Goal: Browse casually: Explore the website without a specific task or goal

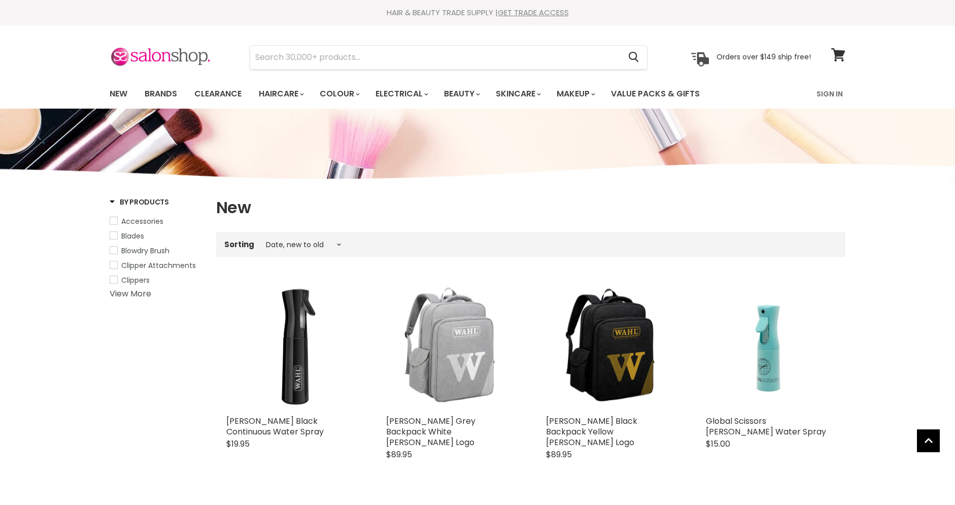
select select "created-descending"
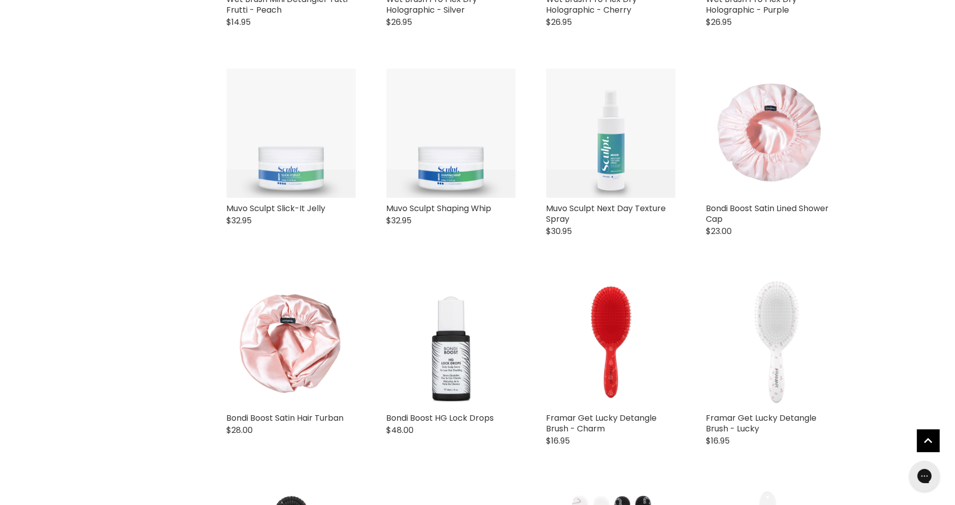
scroll to position [1176, 0]
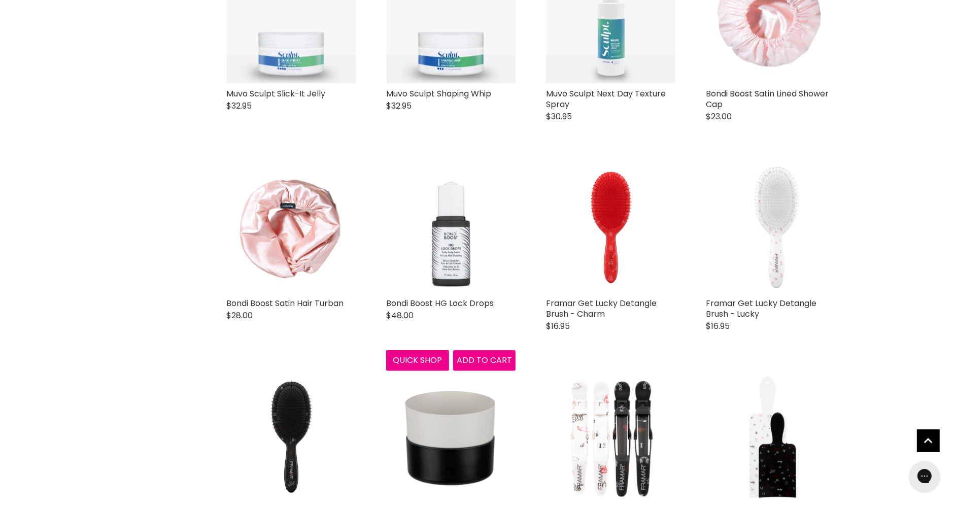
click at [465, 212] on img "Main content" at bounding box center [450, 227] width 129 height 129
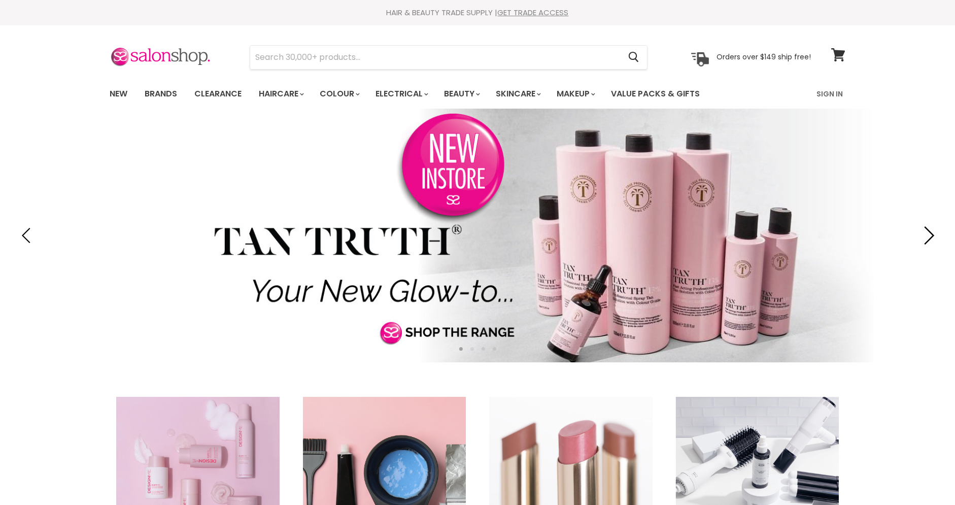
click at [920, 231] on icon "Next" at bounding box center [927, 235] width 18 height 18
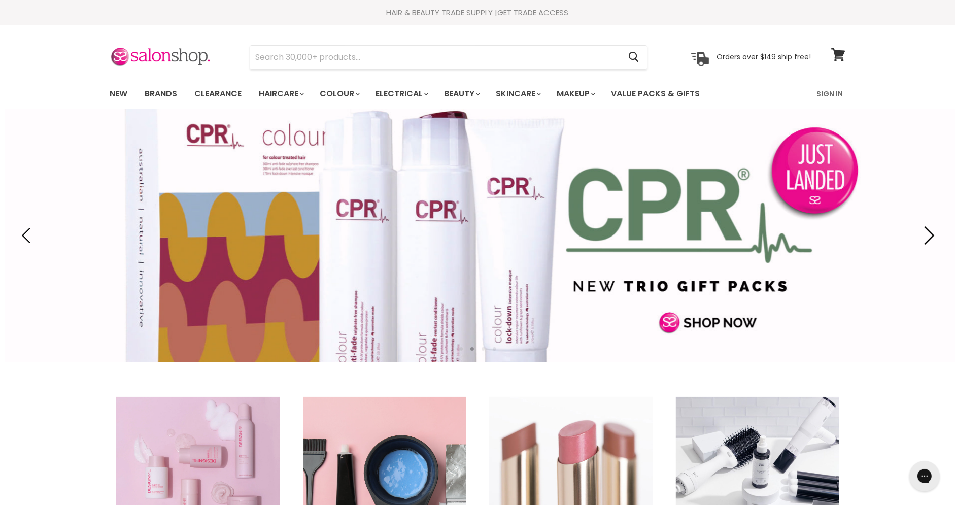
click at [920, 231] on icon "Next" at bounding box center [927, 235] width 18 height 18
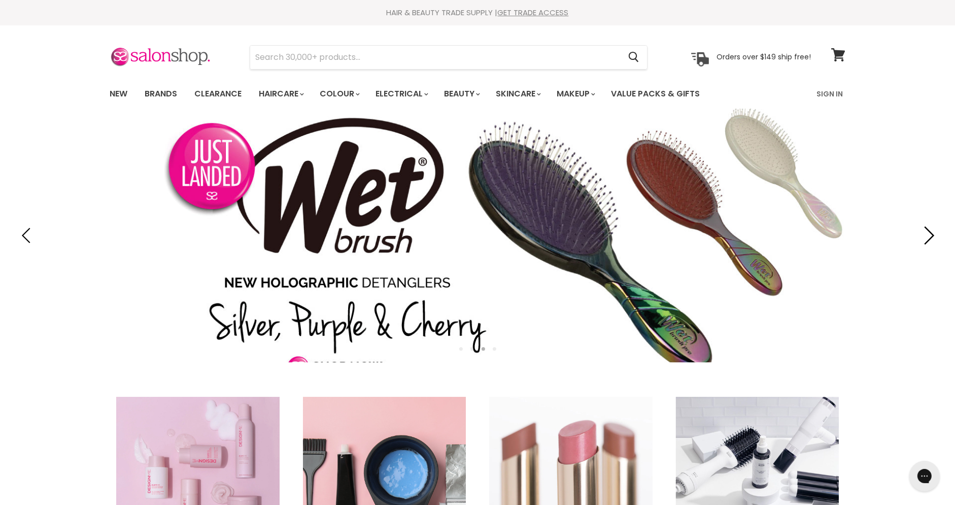
click at [920, 231] on icon "Next" at bounding box center [927, 235] width 18 height 18
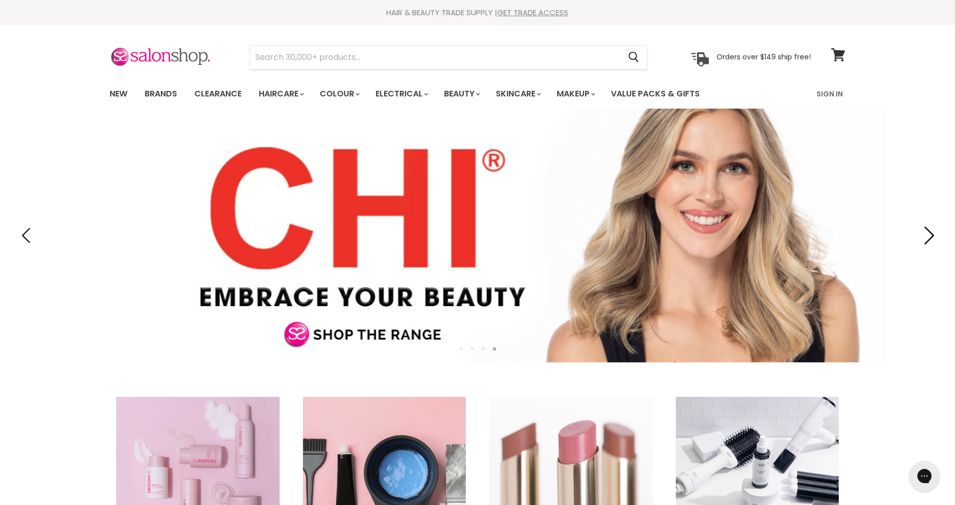
click at [920, 231] on icon "Next" at bounding box center [927, 235] width 18 height 18
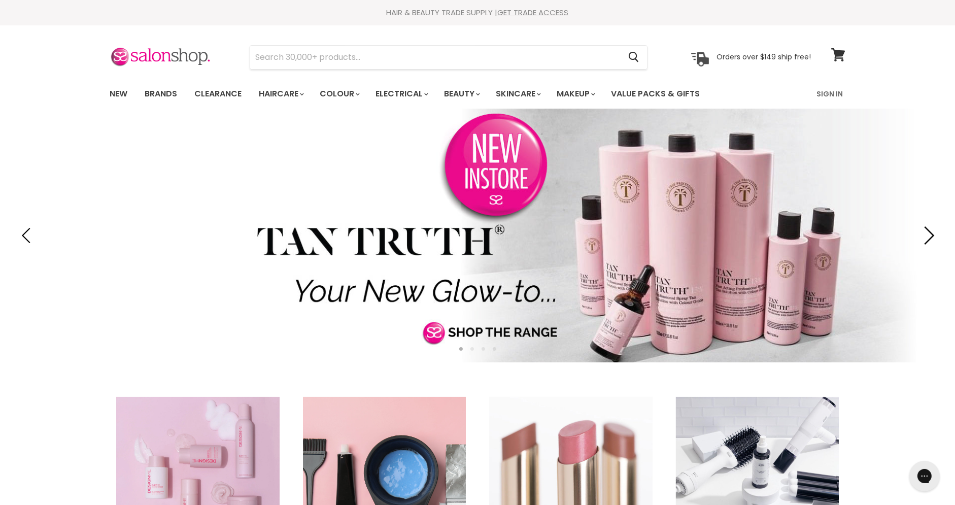
click at [920, 231] on icon "Next" at bounding box center [927, 235] width 18 height 18
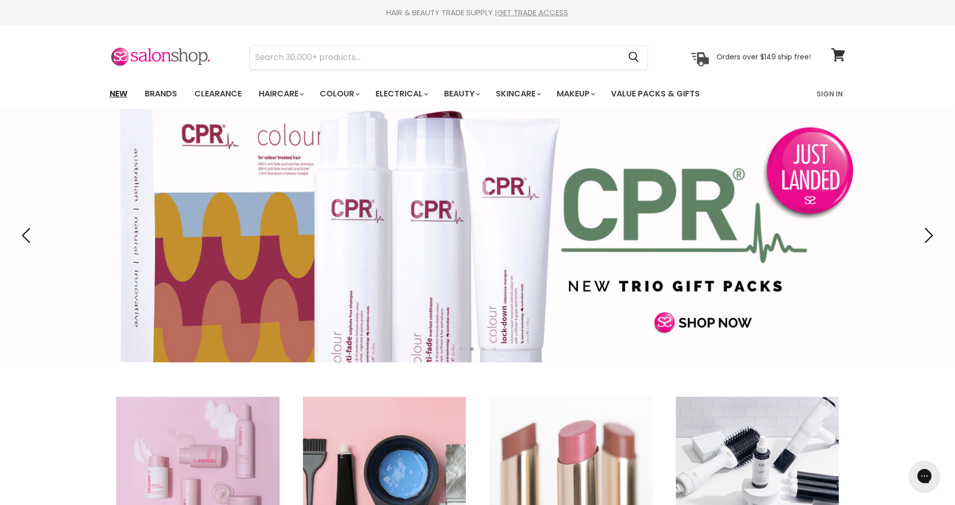
click at [123, 93] on link "New" at bounding box center [118, 93] width 33 height 21
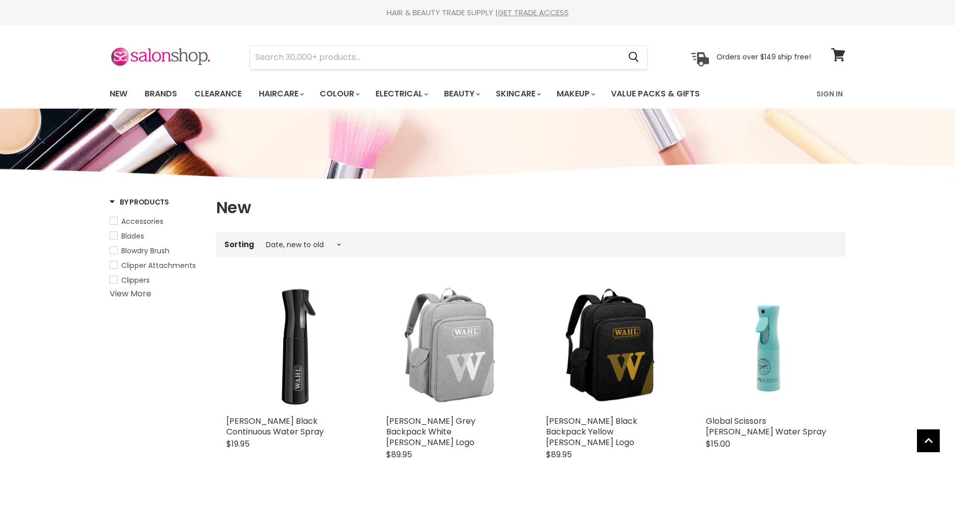
select select "created-descending"
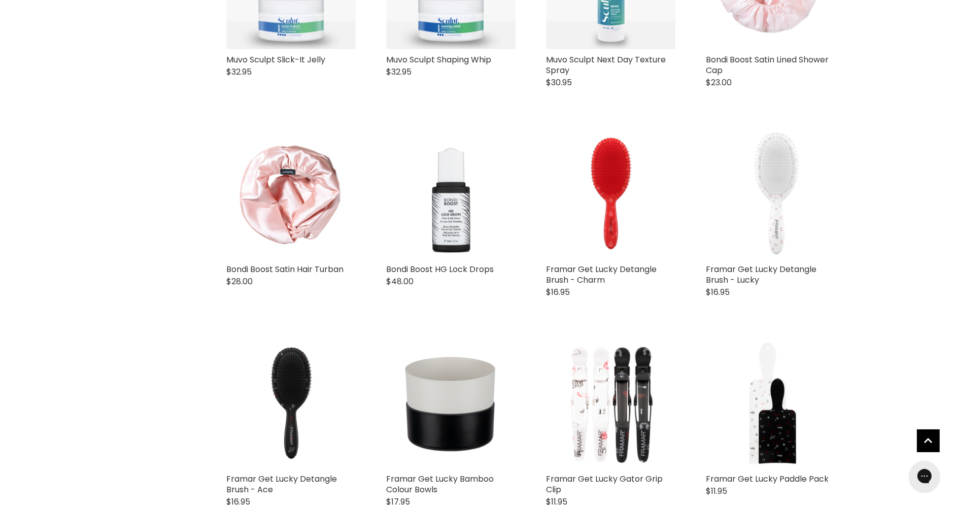
scroll to position [1235, 0]
